Goal: Find specific page/section: Find specific page/section

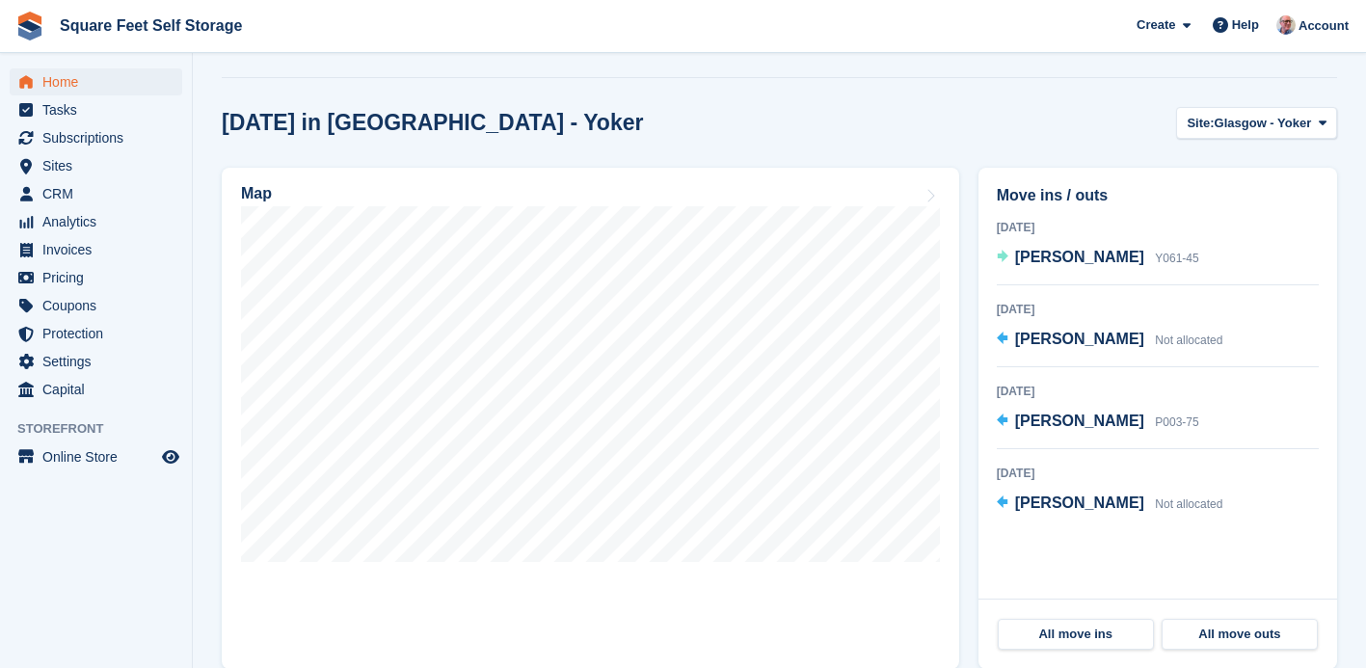
scroll to position [479, 0]
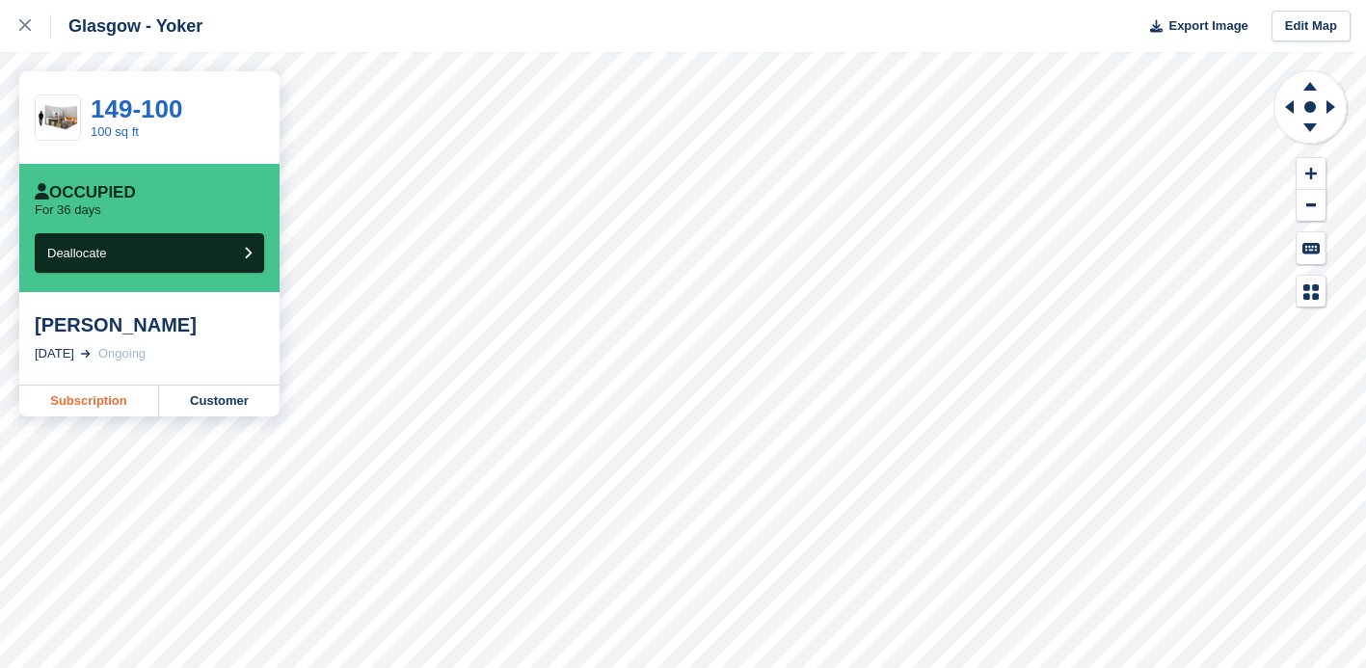
click at [99, 406] on link "Subscription" at bounding box center [89, 401] width 140 height 31
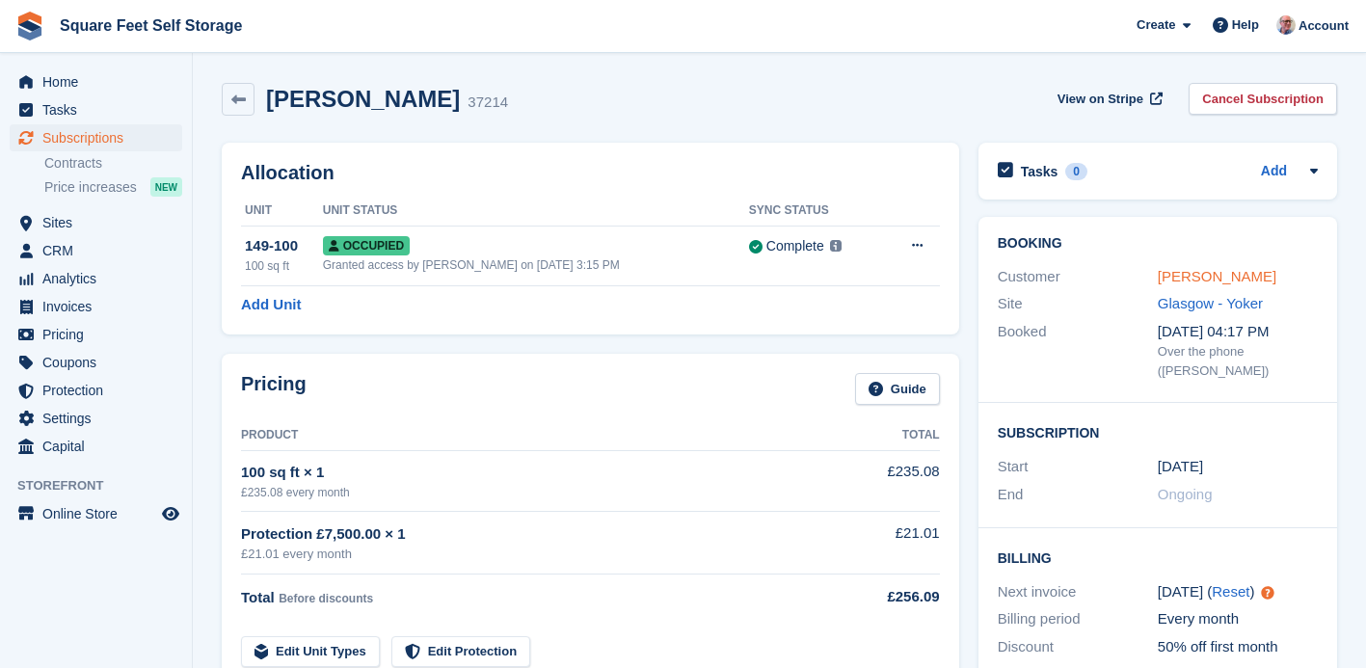
click at [1181, 281] on link "[PERSON_NAME]" at bounding box center [1217, 276] width 119 height 16
